Goal: Find specific page/section

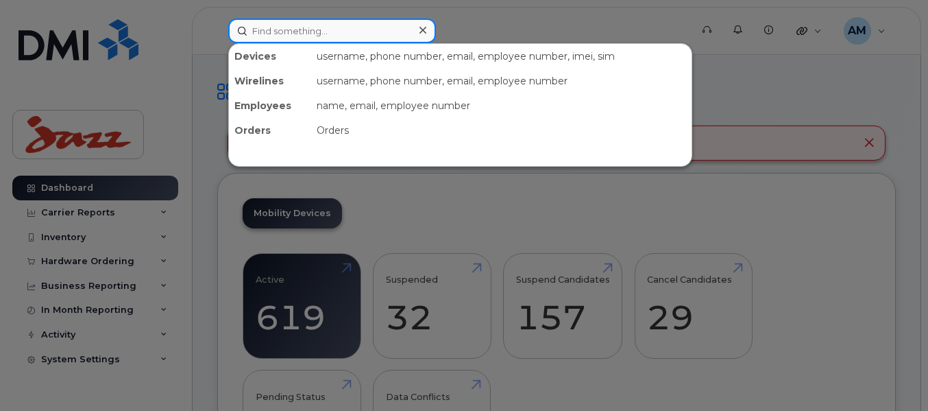
click at [355, 25] on input at bounding box center [332, 31] width 208 height 25
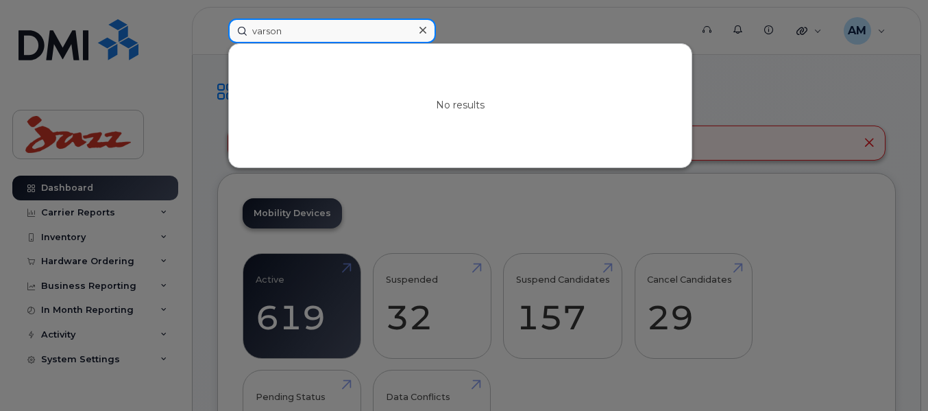
drag, startPoint x: 256, startPoint y: 36, endPoint x: 247, endPoint y: 35, distance: 9.6
click at [247, 35] on input "varson" at bounding box center [332, 31] width 208 height 25
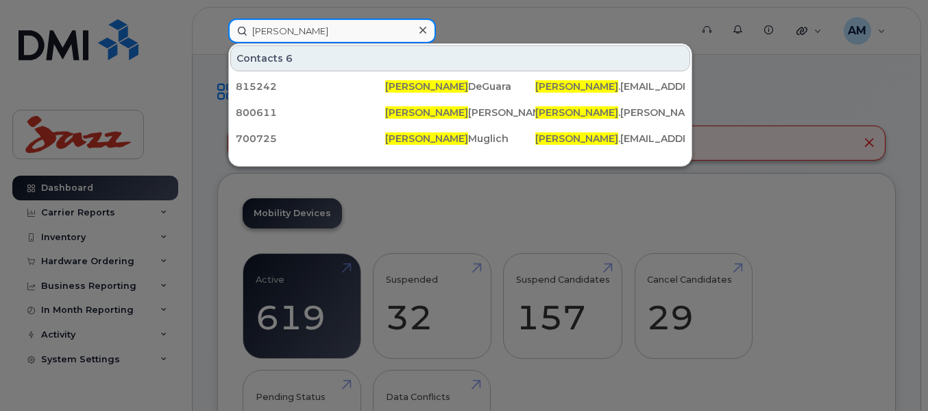
click at [252, 30] on input "carson" at bounding box center [332, 31] width 208 height 25
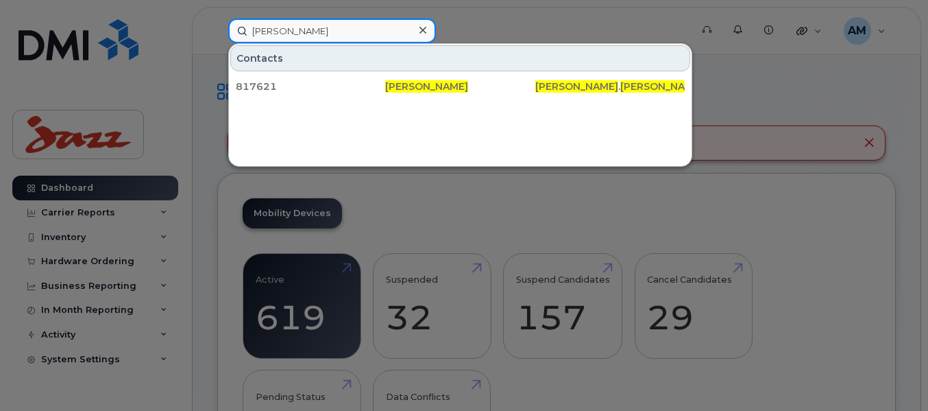
type input "ryan carson"
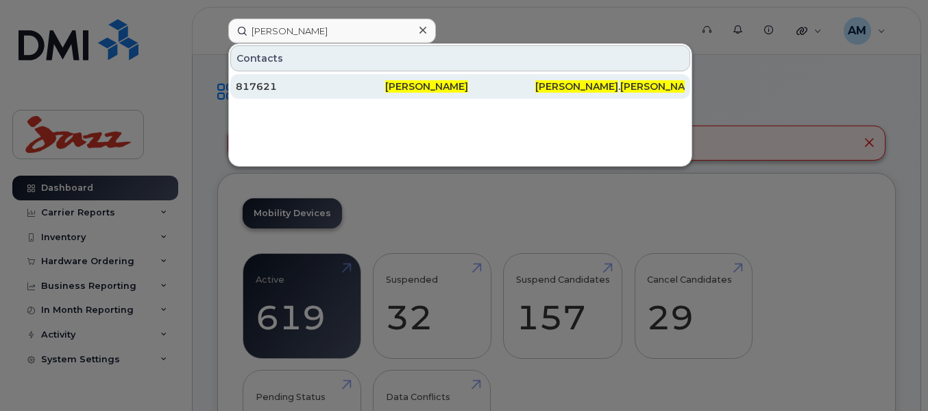
click at [428, 90] on span "[PERSON_NAME]" at bounding box center [426, 86] width 83 height 12
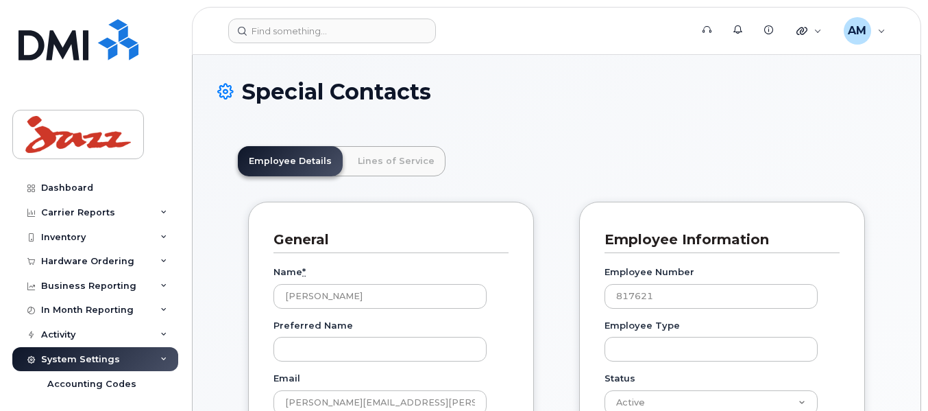
scroll to position [40, 0]
